Goal: Navigation & Orientation: Go to known website

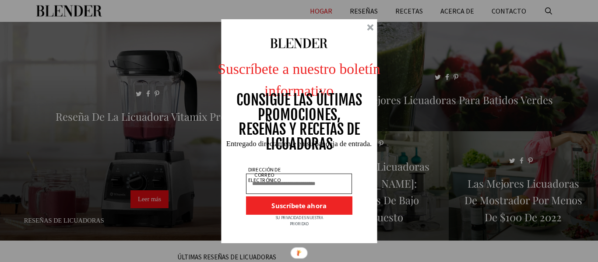
click at [371, 32] on div at bounding box center [299, 131] width 156 height 224
click at [370, 27] on div at bounding box center [370, 27] width 7 height 7
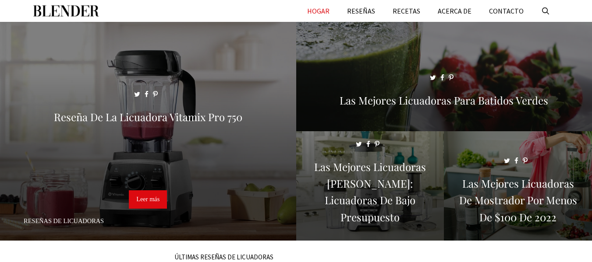
click at [336, 21] on link "HOGAR" at bounding box center [318, 11] width 40 height 22
